Goal: Obtain resource: Obtain resource

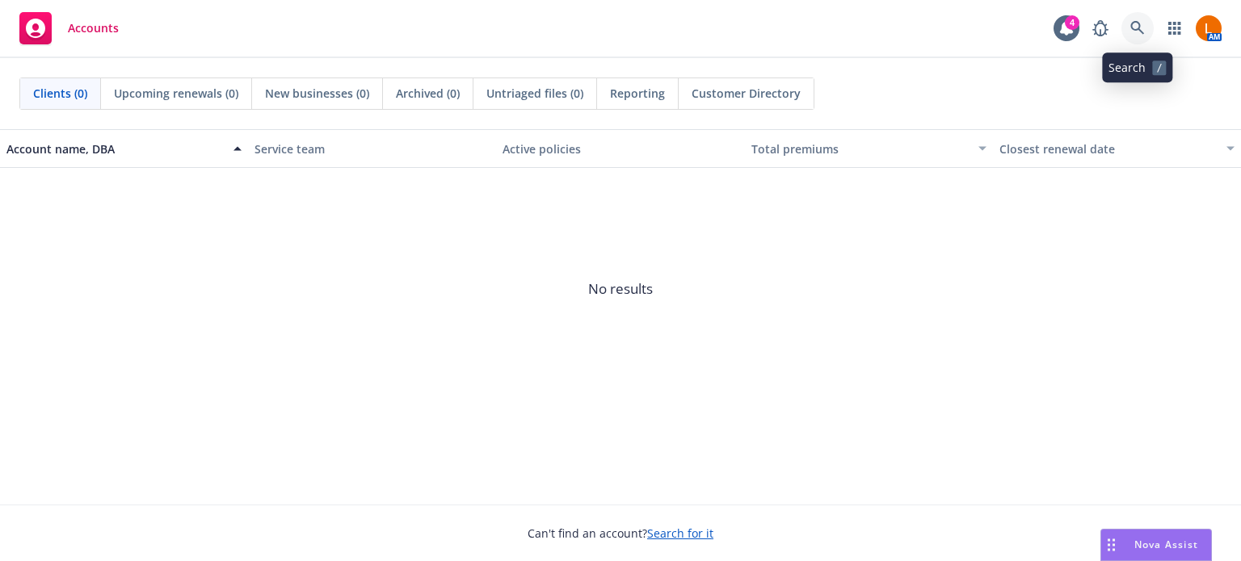
click at [1137, 25] on icon at bounding box center [1137, 28] width 15 height 15
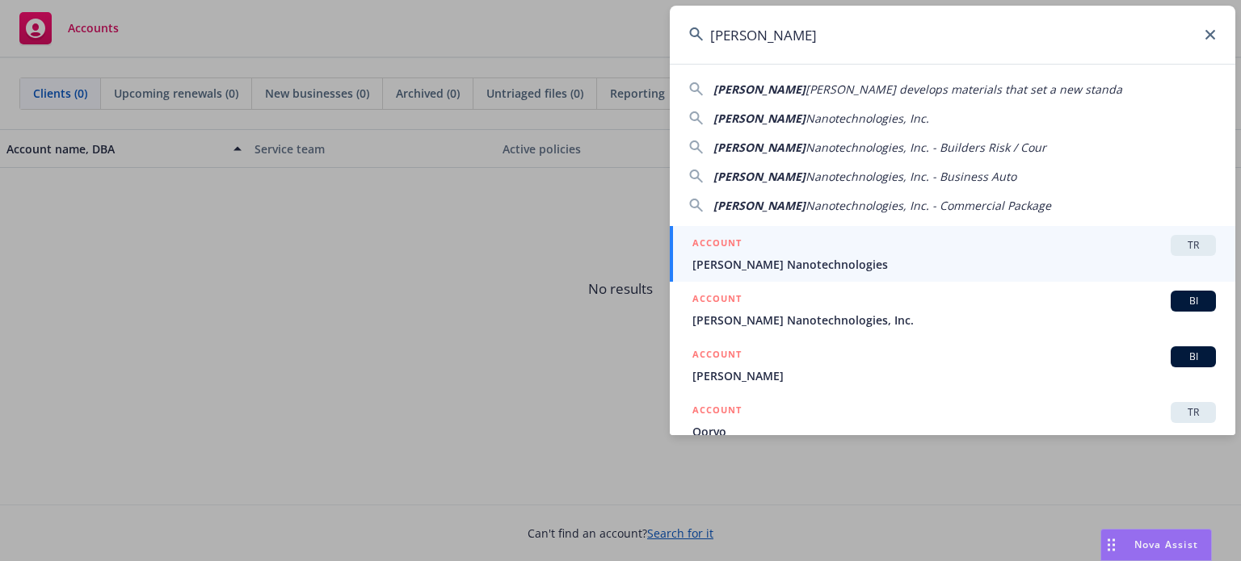
type input "[PERSON_NAME]"
click at [948, 242] on div "ACCOUNT TR" at bounding box center [953, 245] width 523 height 21
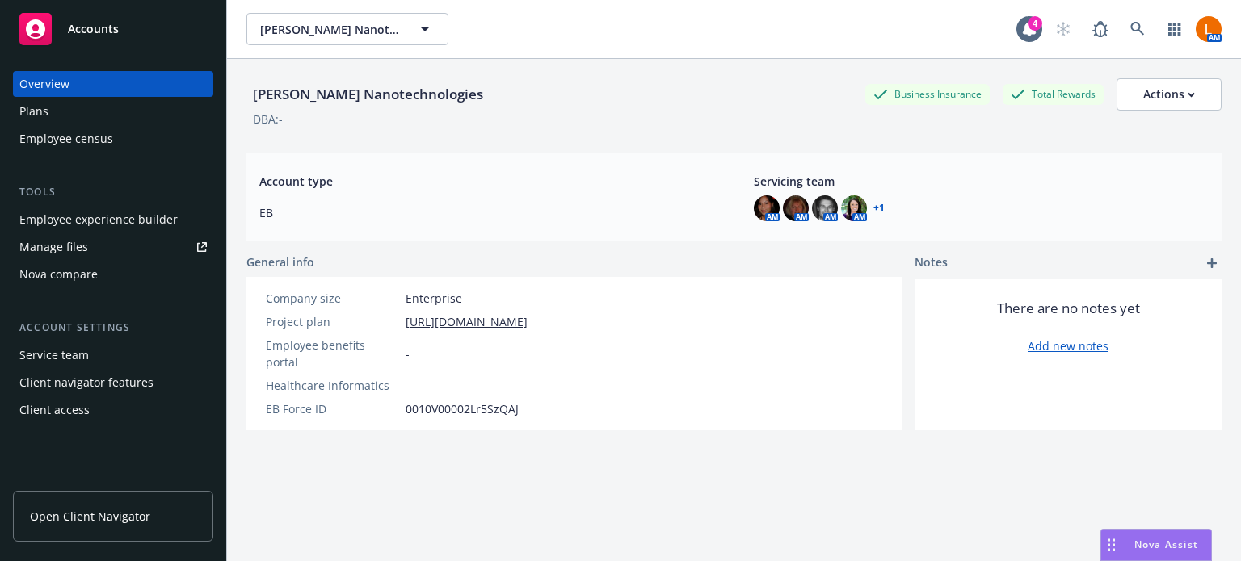
click at [116, 516] on span "Open Client Navigator" at bounding box center [90, 516] width 120 height 17
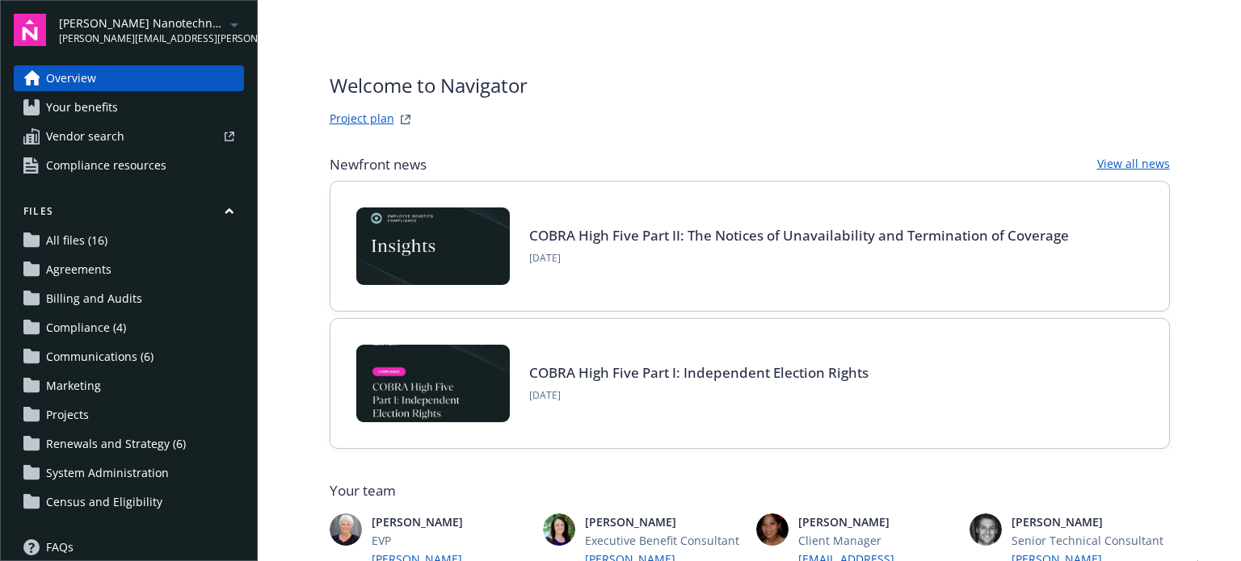
click at [120, 445] on span "Renewals and Strategy (6)" at bounding box center [116, 444] width 140 height 26
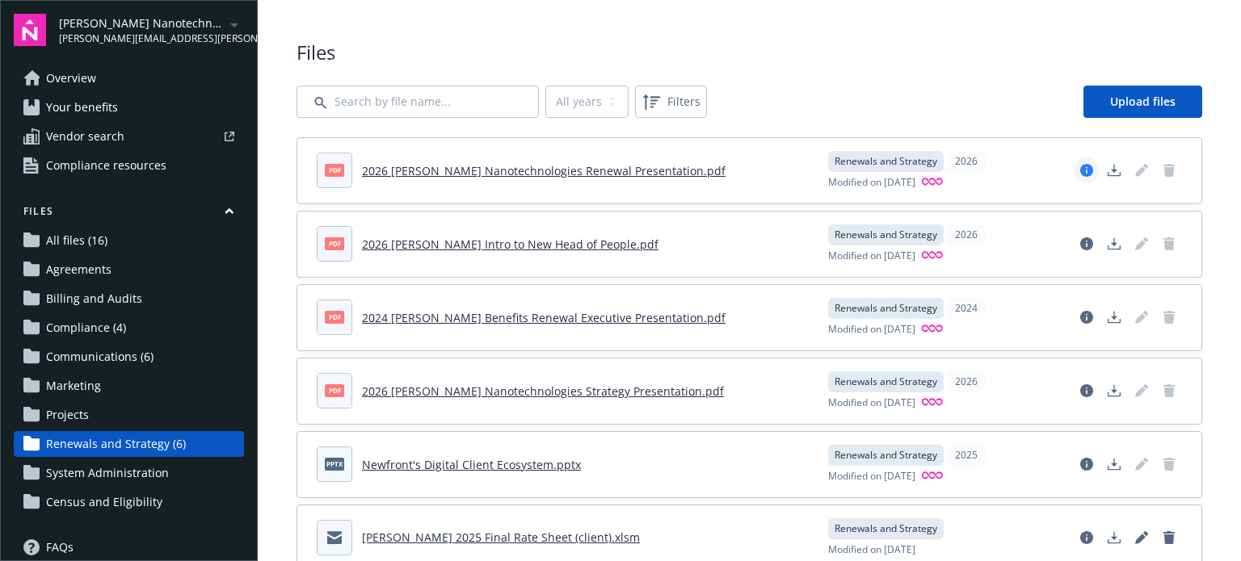
click at [1080, 170] on icon "View file details" at bounding box center [1086, 170] width 13 height 13
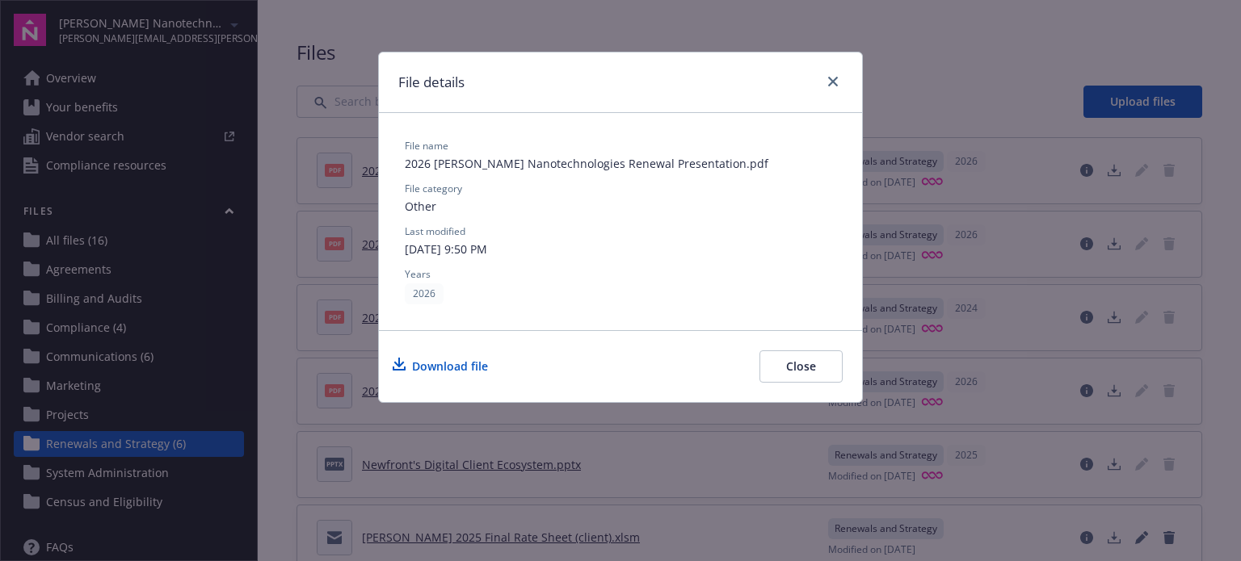
click at [792, 361] on button "Close" at bounding box center [800, 367] width 83 height 32
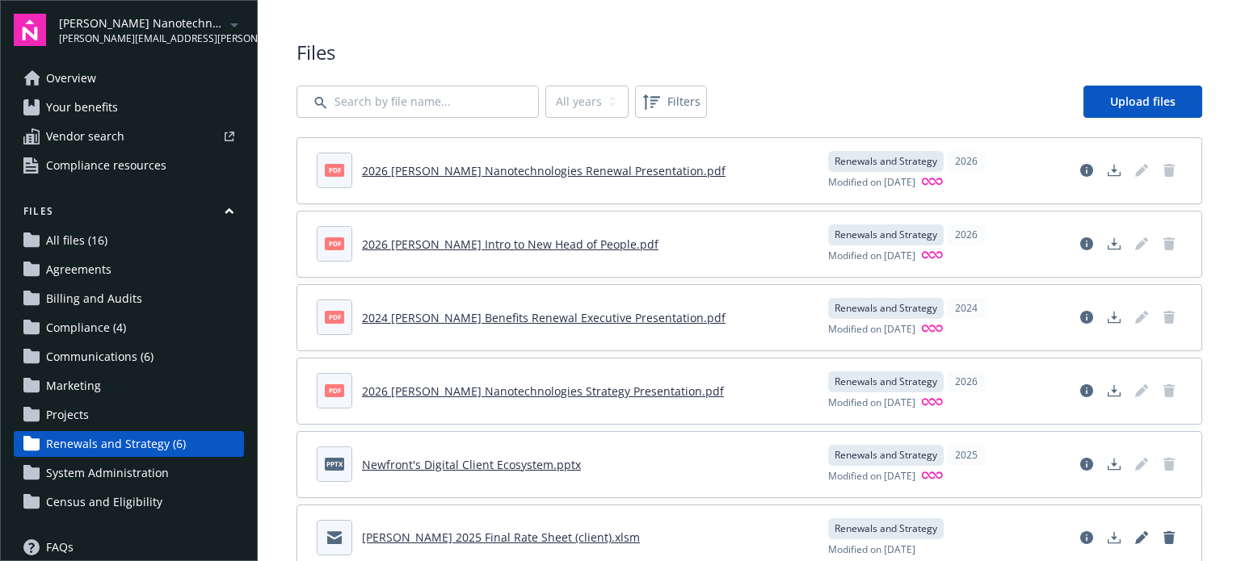
drag, startPoint x: 486, startPoint y: 169, endPoint x: 1208, endPoint y: 163, distance: 722.2
click at [1208, 163] on div "Files All years 2026 2025 2024 Filters Upload files pdf 2026 Sila Nanotechnolog…" at bounding box center [749, 305] width 983 height 610
click at [558, 174] on link "2026 Sila Nanotechnologies Renewal Presentation.pdf" at bounding box center [544, 170] width 364 height 15
